Goal: Task Accomplishment & Management: Complete application form

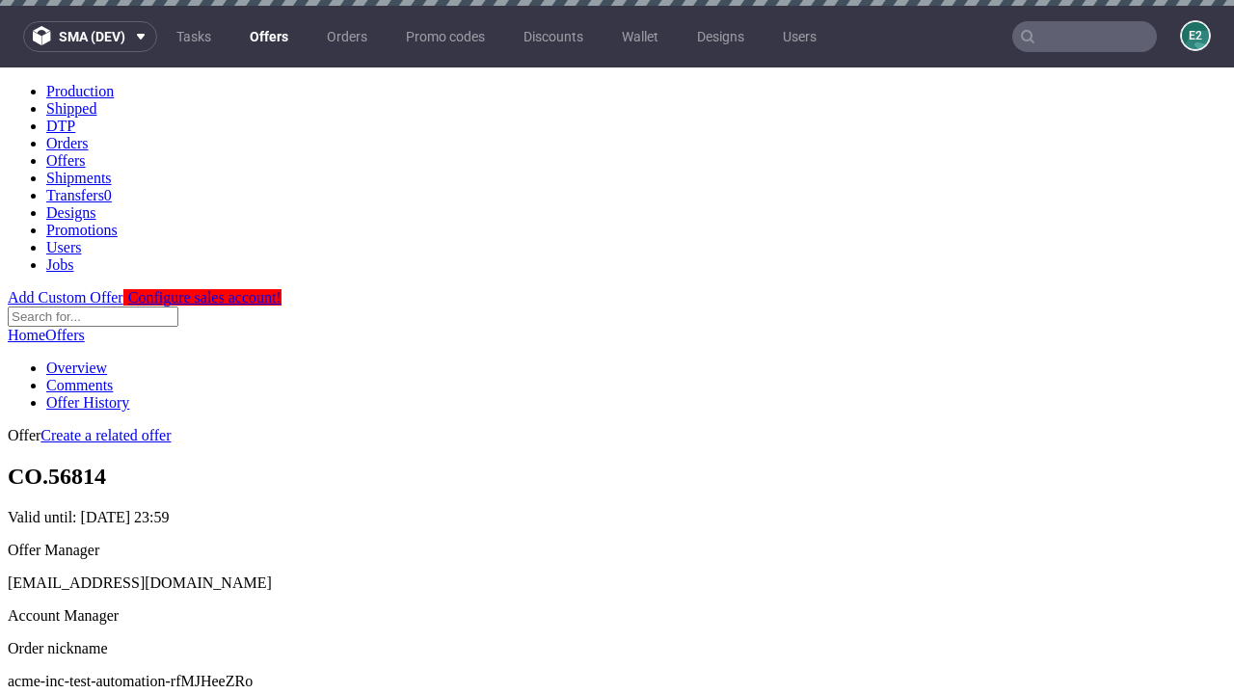
scroll to position [6, 0]
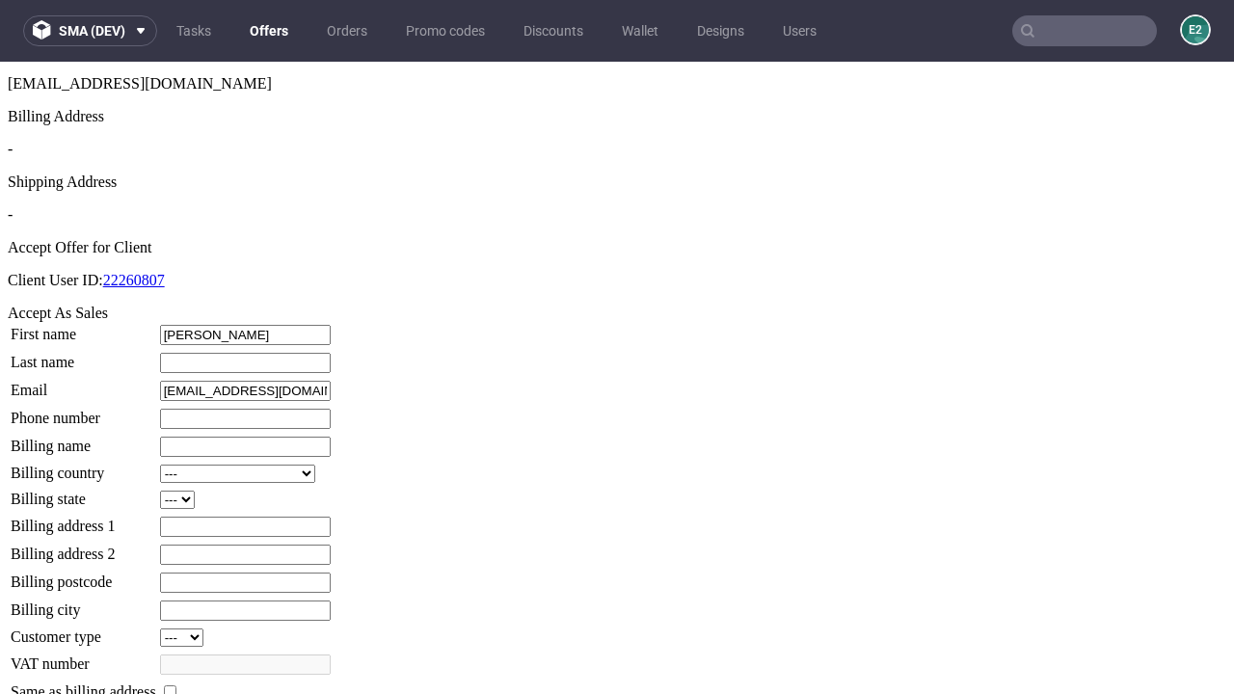
type input "Laurence"
type input "O'Hara"
type input "1509813888"
type input "Aylin76"
select select "13"
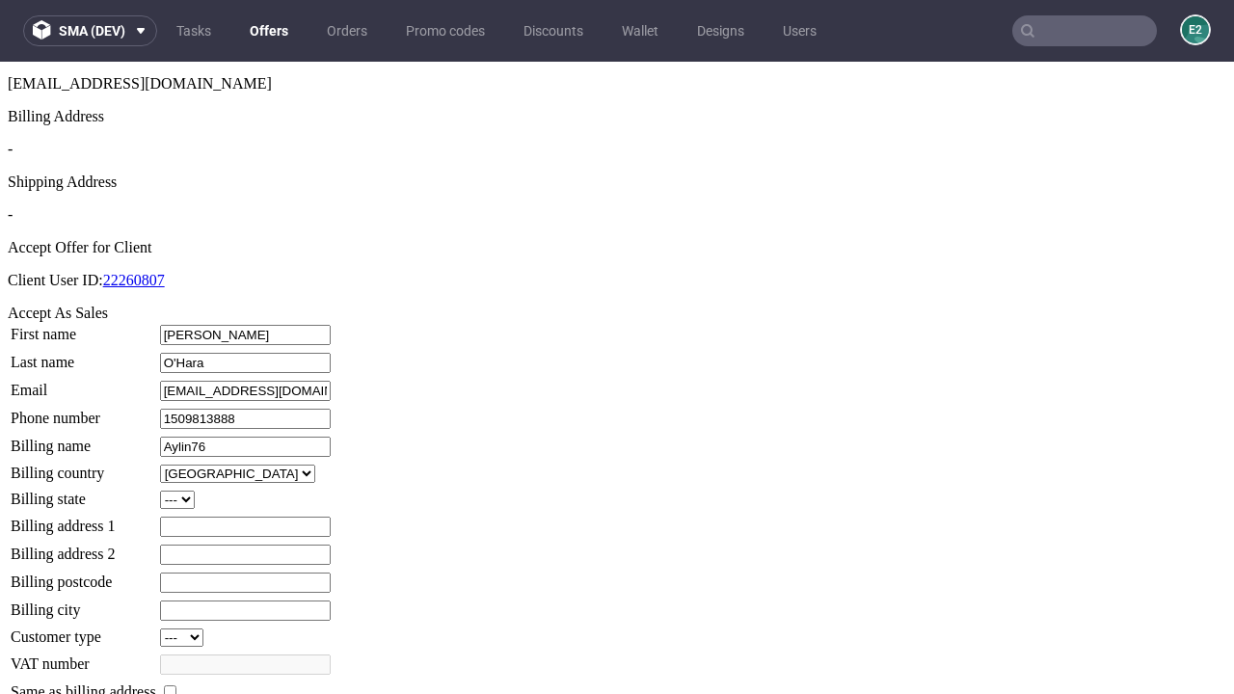
type input "Aylin76"
type input "227 Beahan Road"
select select "132"
type input "227 Beahan Road"
type input "AF48 1BZ"
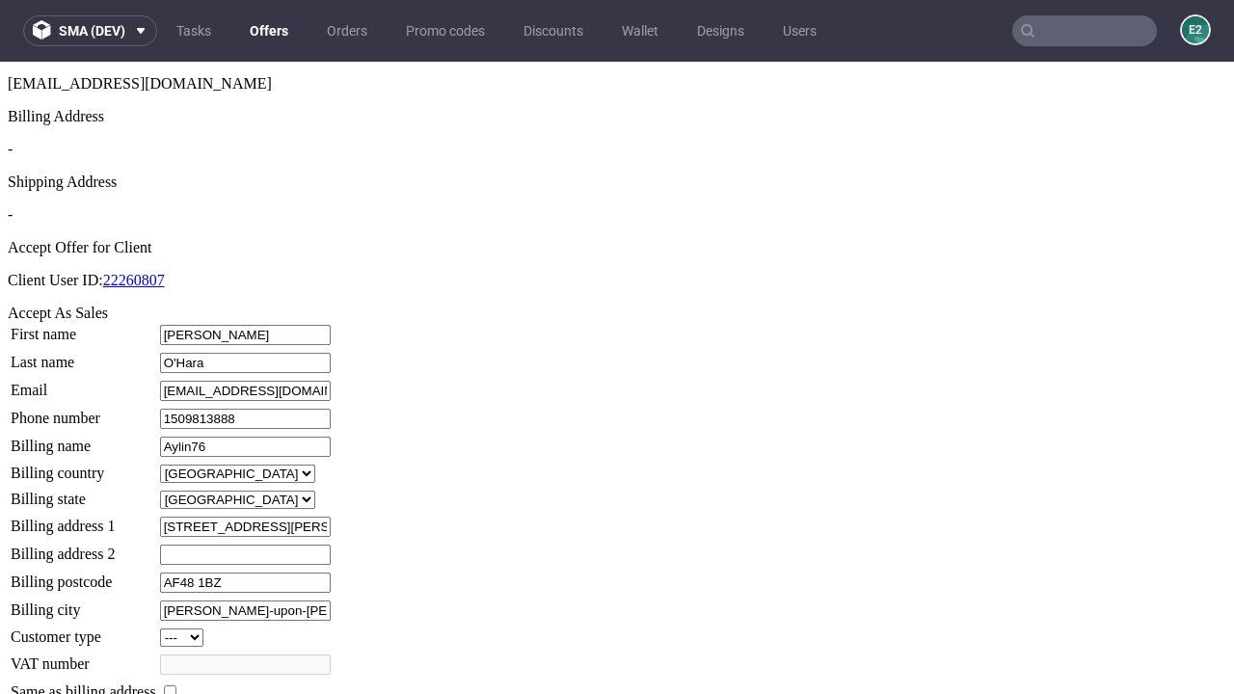
type input "Ullrich-upon-Trantow"
click at [176, 685] on input "checkbox" at bounding box center [170, 691] width 13 height 13
checkbox input "true"
type input "Aylin76"
select select "13"
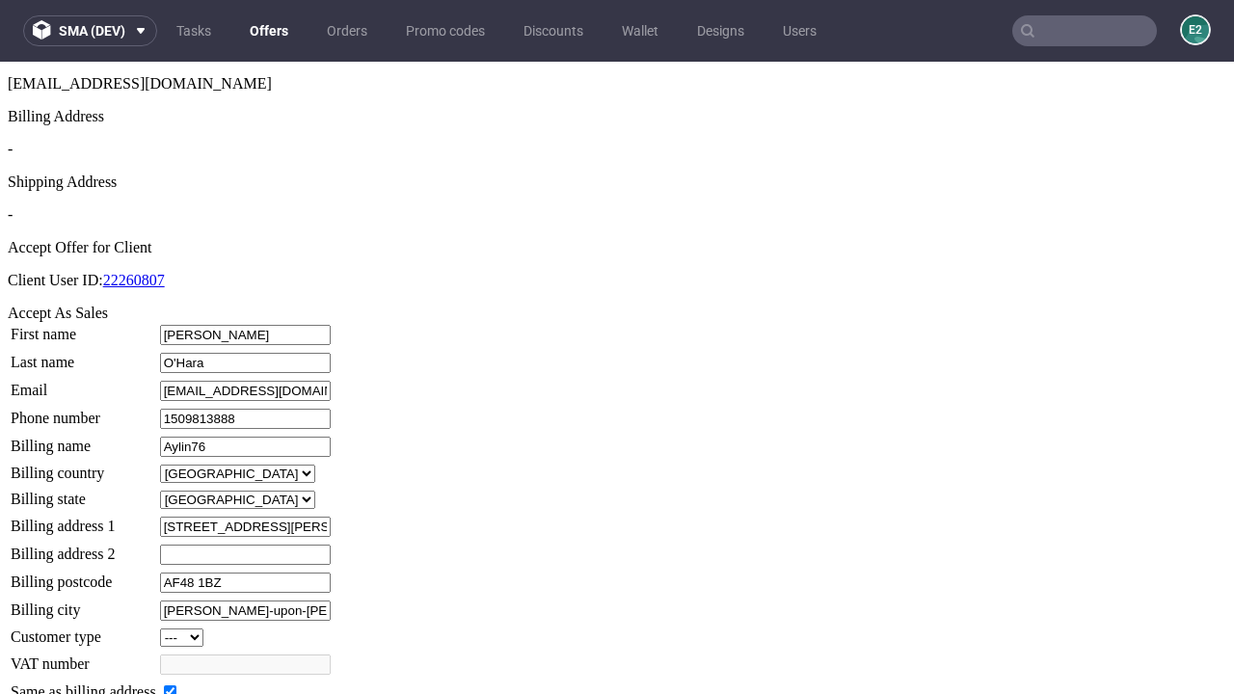
type input "227 Beahan Road"
type input "AF48 1BZ"
type input "Ullrich-upon-Trantow"
select select "132"
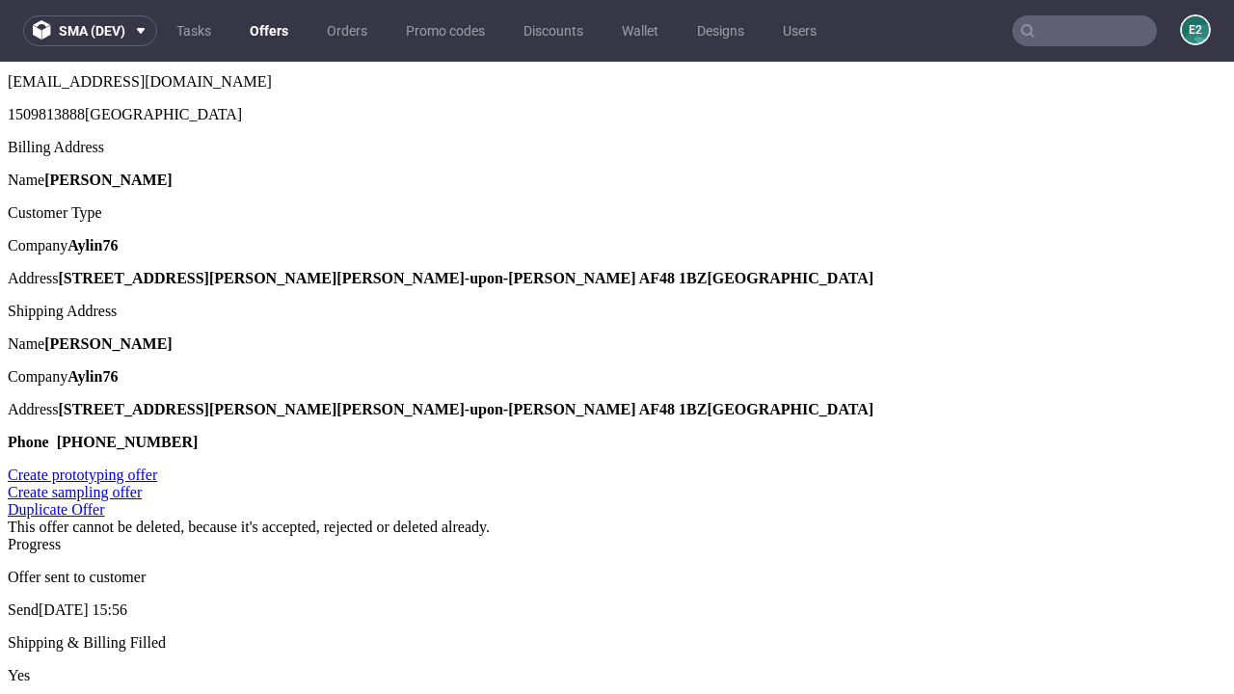
scroll to position [0, 0]
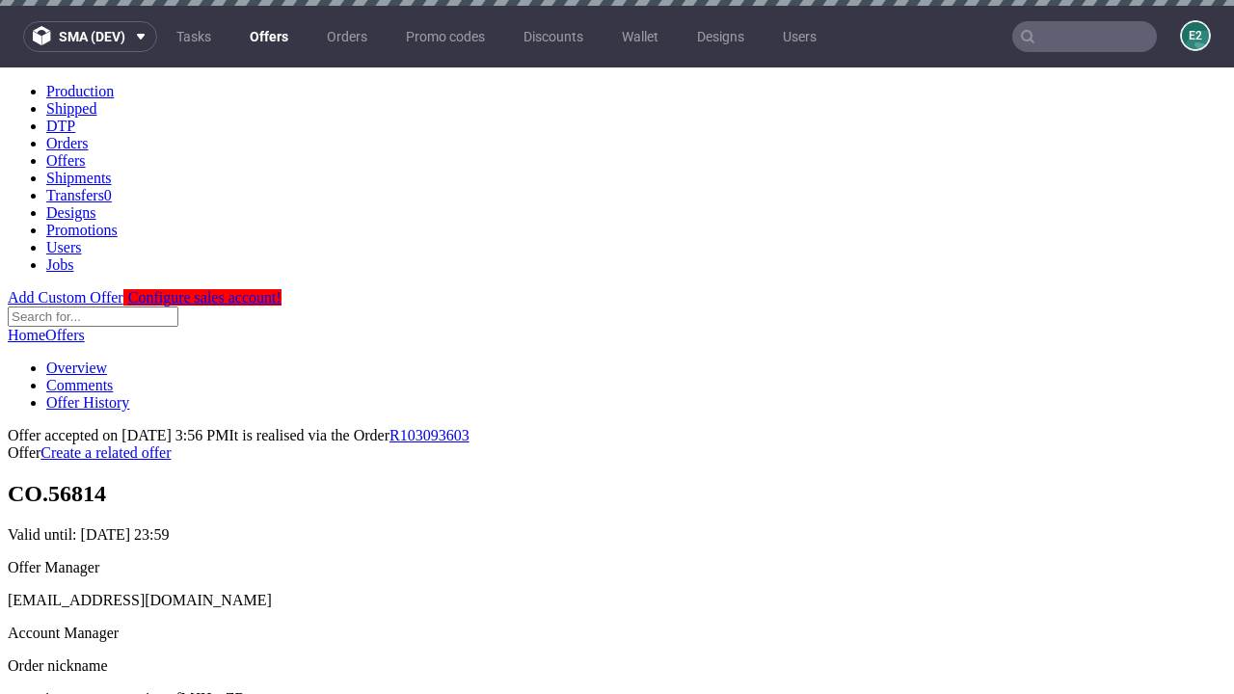
type input "[DATE]"
select select "12214305"
type input "In progress..."
